Goal: Task Accomplishment & Management: Manage account settings

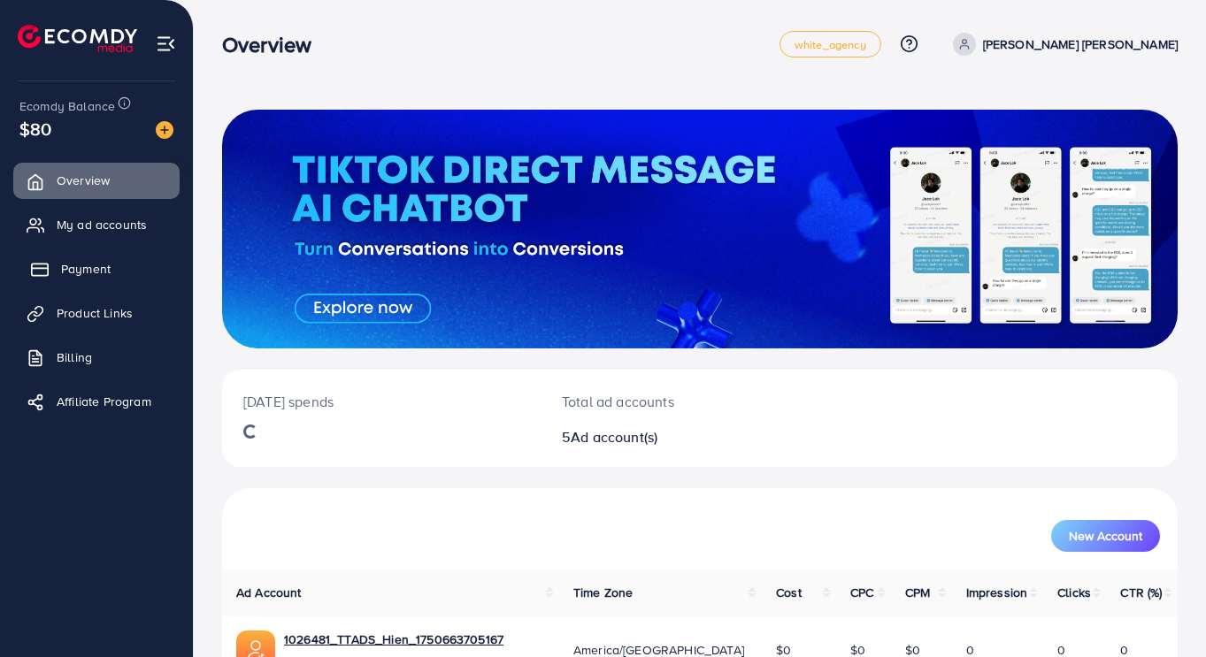
click at [98, 268] on span "Payment" at bounding box center [86, 269] width 50 height 18
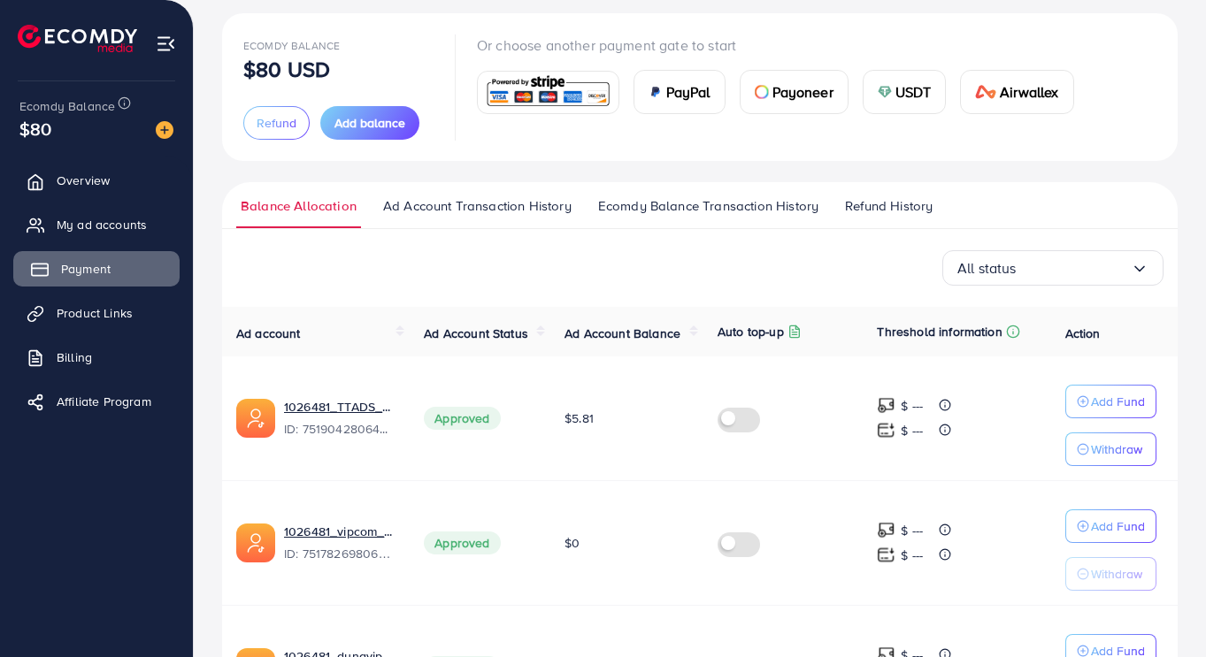
scroll to position [96, 0]
click at [1009, 19] on div "Ecomdy Balance $80 USD Refund Add balance Or choose another payment gate to sta…" at bounding box center [699, 88] width 955 height 148
click at [98, 180] on span "Overview" at bounding box center [87, 181] width 53 height 18
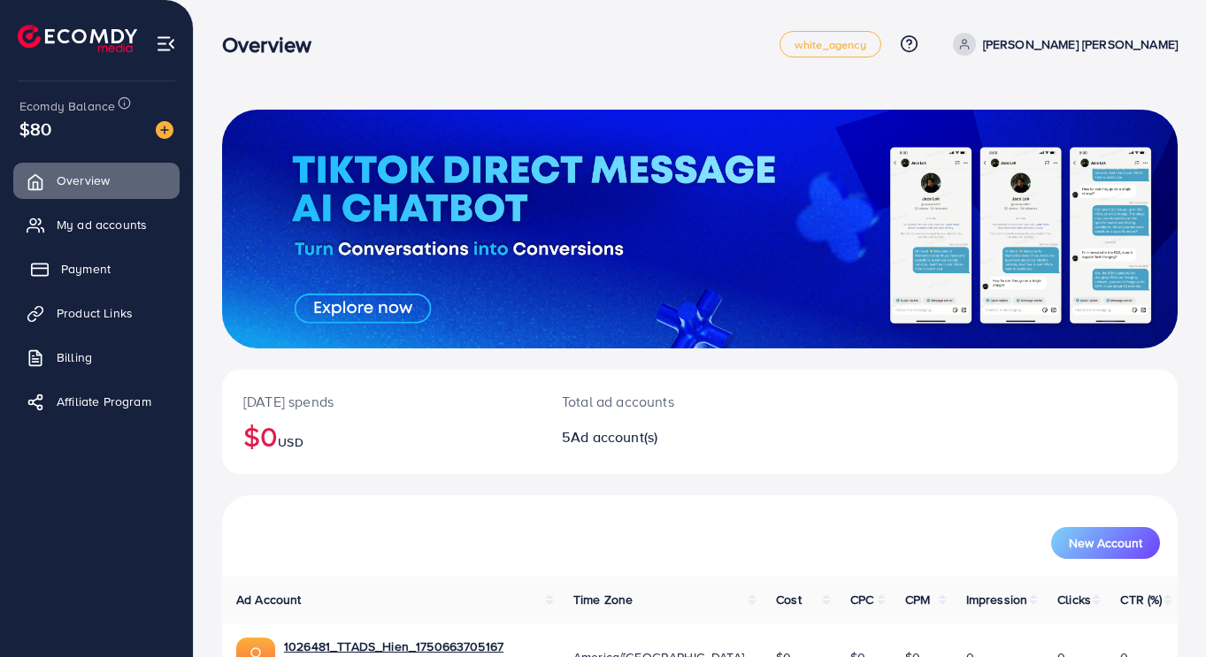
click at [84, 268] on span "Payment" at bounding box center [86, 269] width 50 height 18
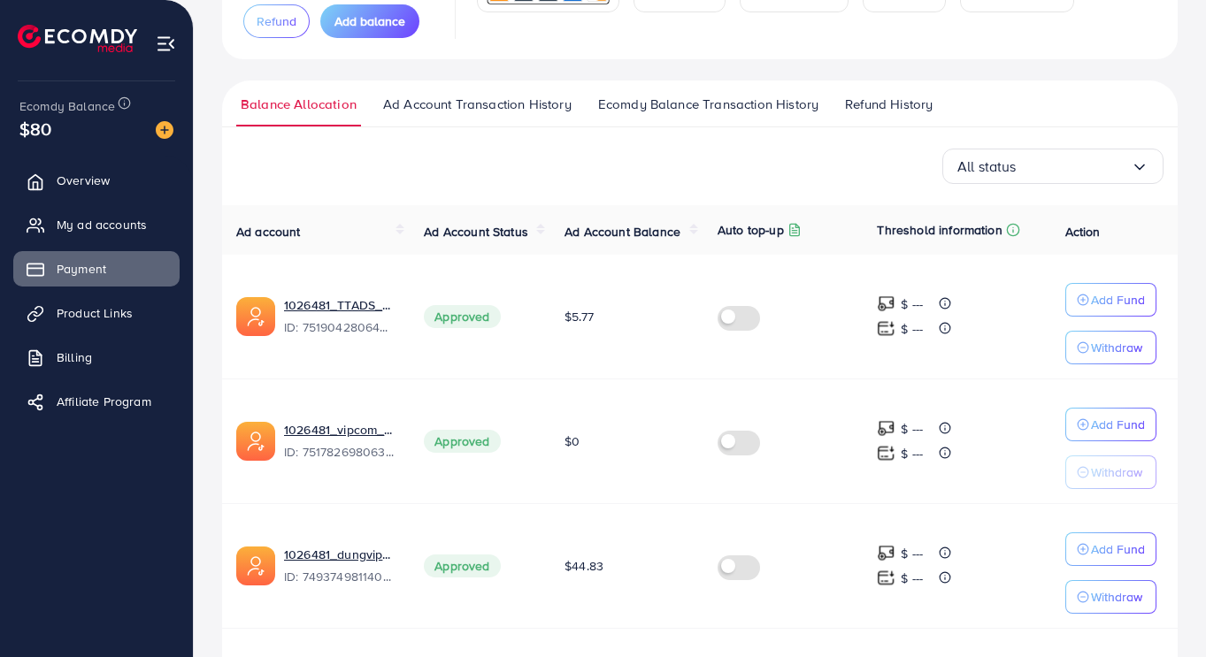
scroll to position [196, 0]
